Goal: Check status

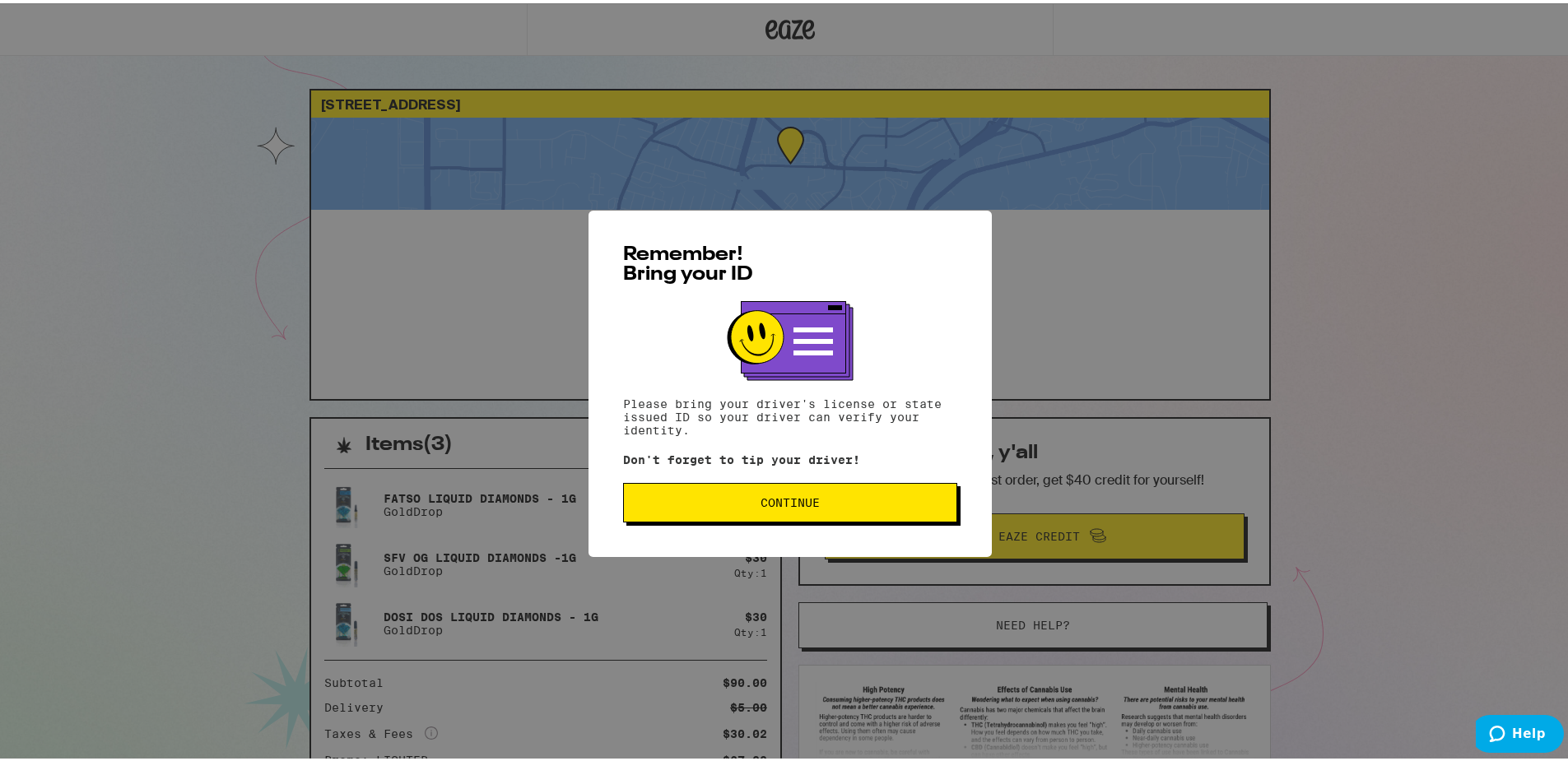
click at [790, 501] on span "Continue" at bounding box center [790, 500] width 59 height 12
click at [792, 506] on button "Continue" at bounding box center [790, 499] width 334 height 39
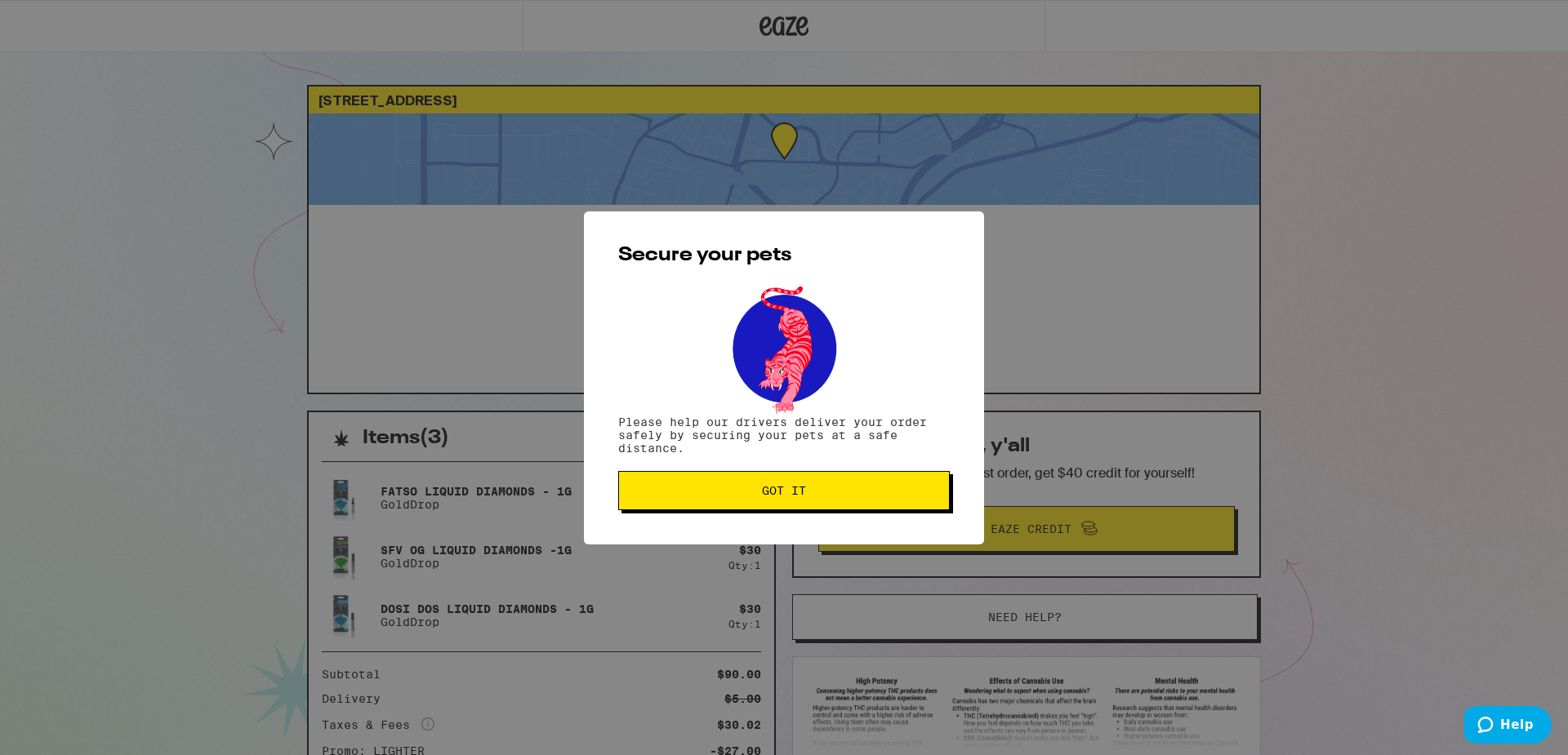
click at [786, 503] on button "Got it" at bounding box center [784, 490] width 332 height 39
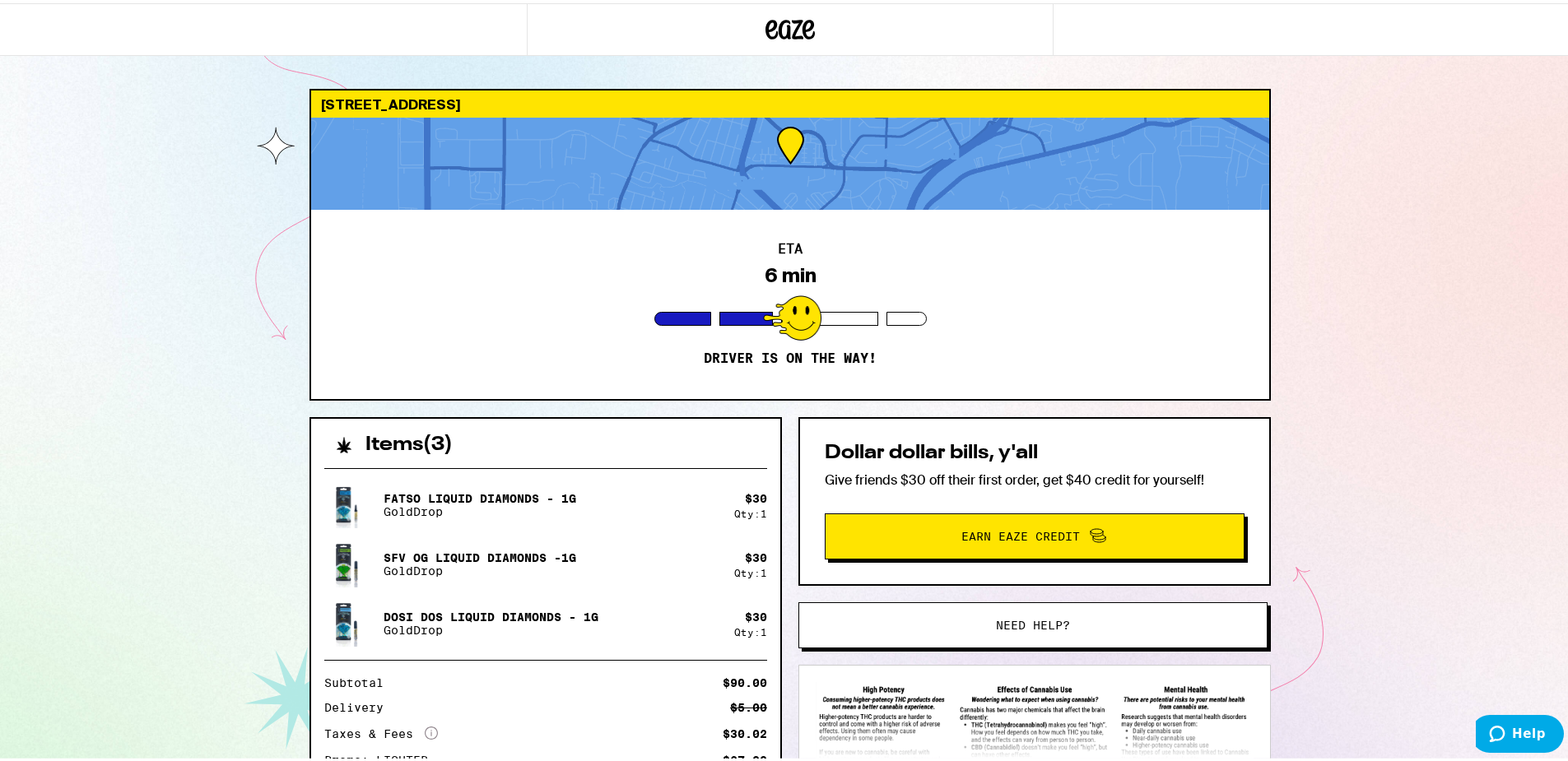
drag, startPoint x: 1233, startPoint y: 301, endPoint x: 1238, endPoint y: 311, distance: 11.2
drag, startPoint x: 1361, startPoint y: 221, endPoint x: 1367, endPoint y: 256, distance: 35.5
drag, startPoint x: 1342, startPoint y: 185, endPoint x: 1365, endPoint y: 247, distance: 66.1
drag, startPoint x: 1354, startPoint y: 240, endPoint x: 1363, endPoint y: 274, distance: 35.2
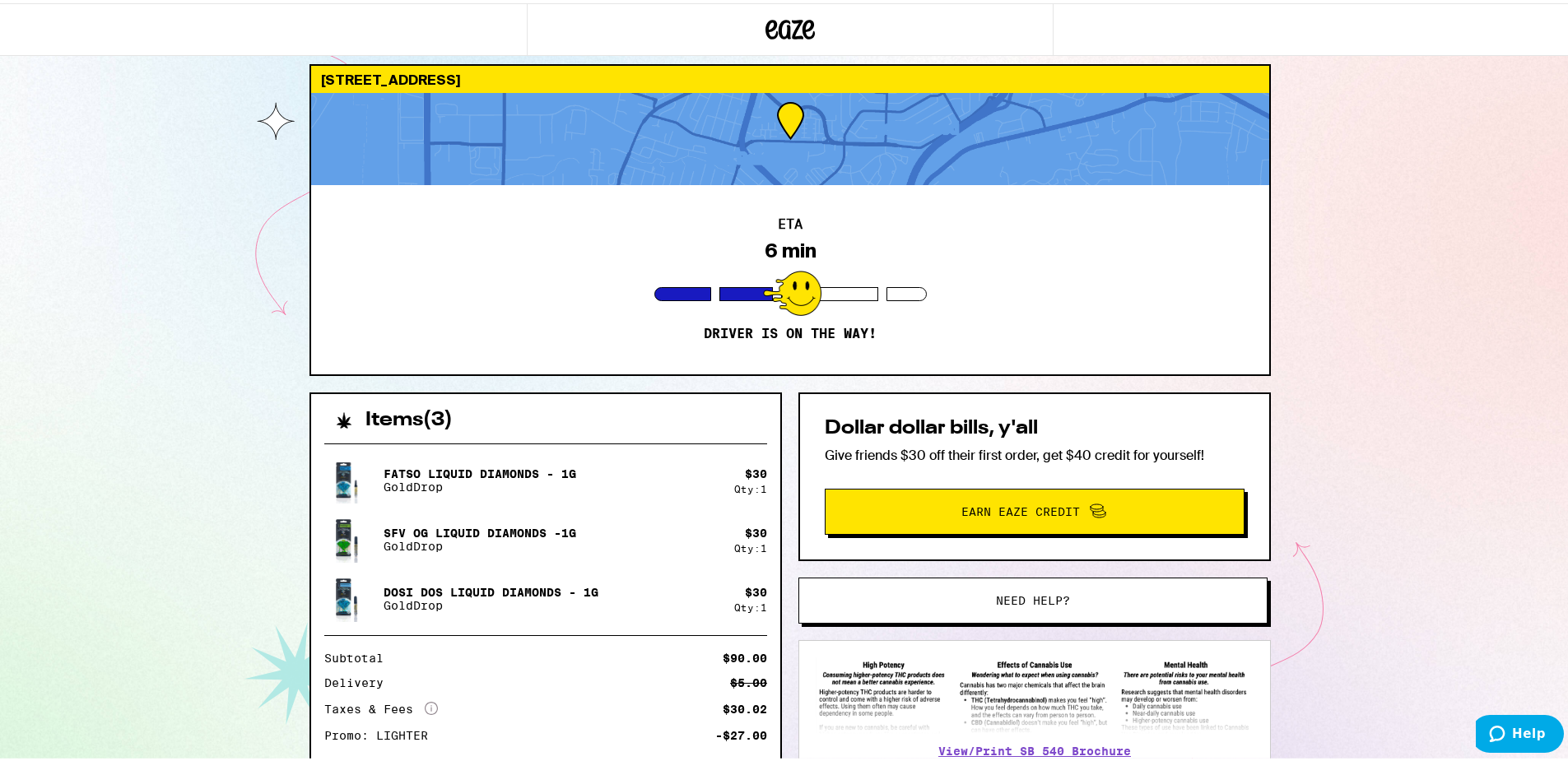
scroll to position [136, 0]
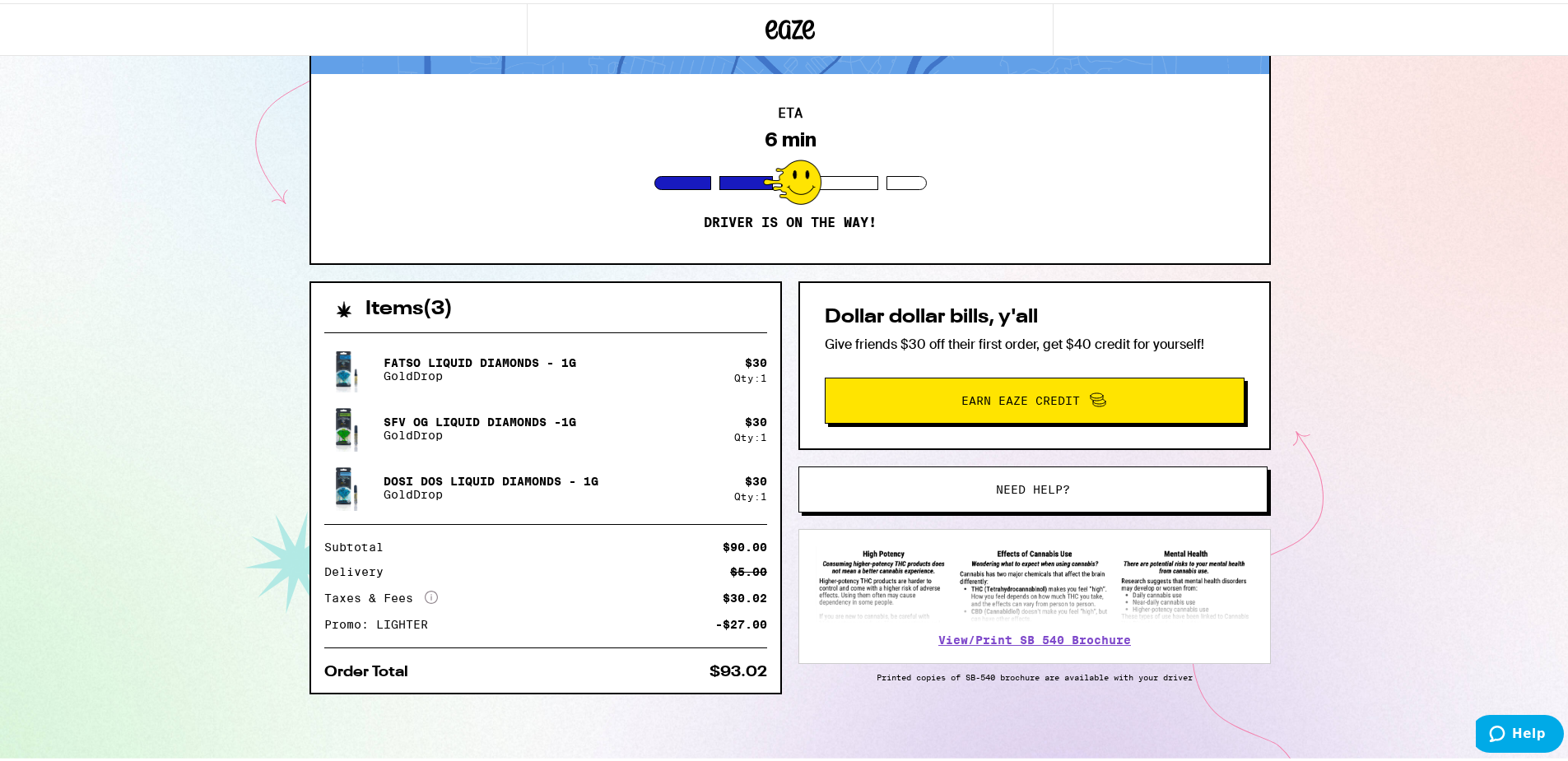
click at [1391, 380] on div "[STREET_ADDRESS] 6 min Driver is on the way! Items ( 3 ) Fatso Liquid Diamonds …" at bounding box center [790, 312] width 1581 height 897
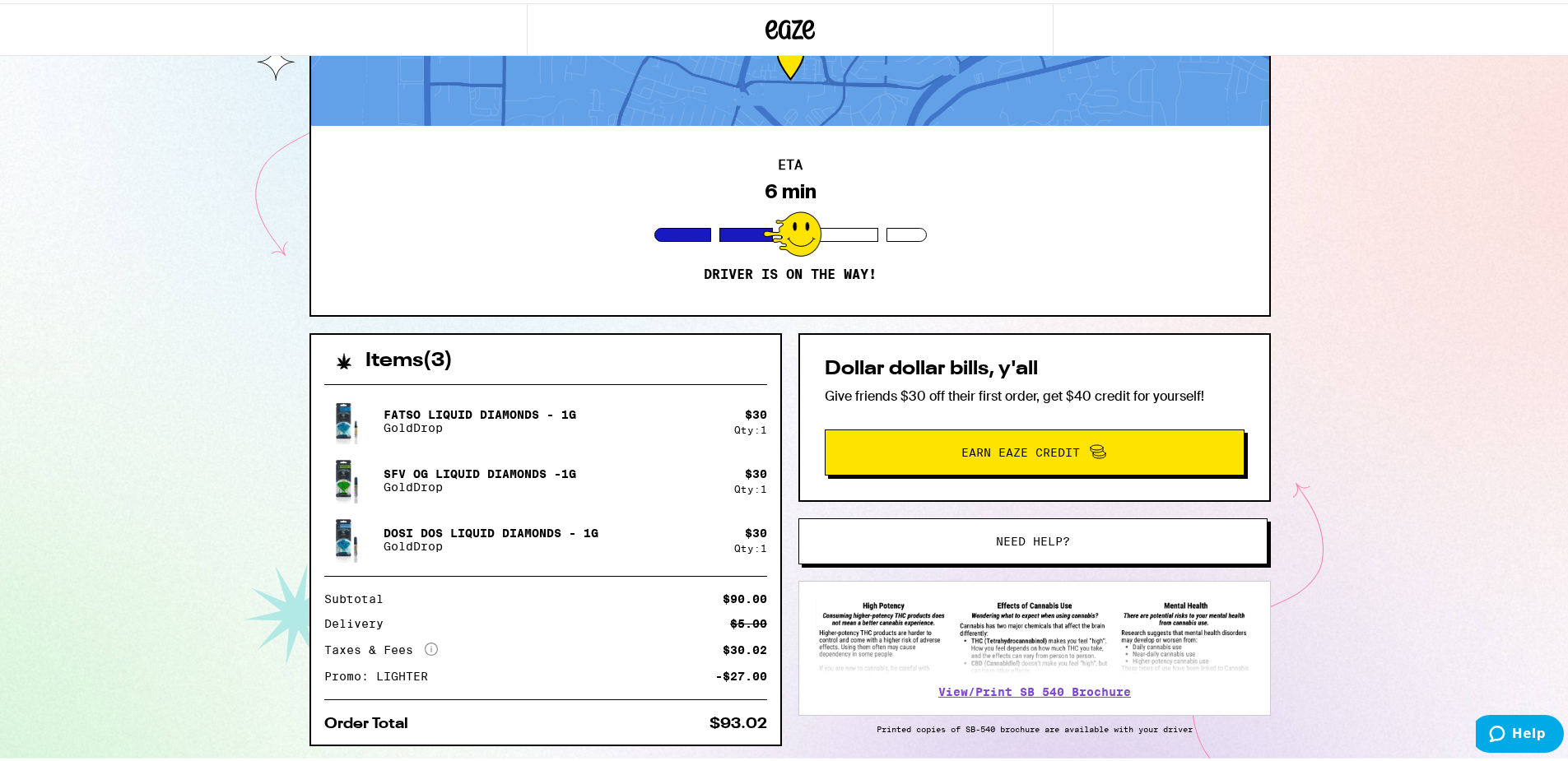
scroll to position [0, 0]
